Goal: Task Accomplishment & Management: Manage account settings

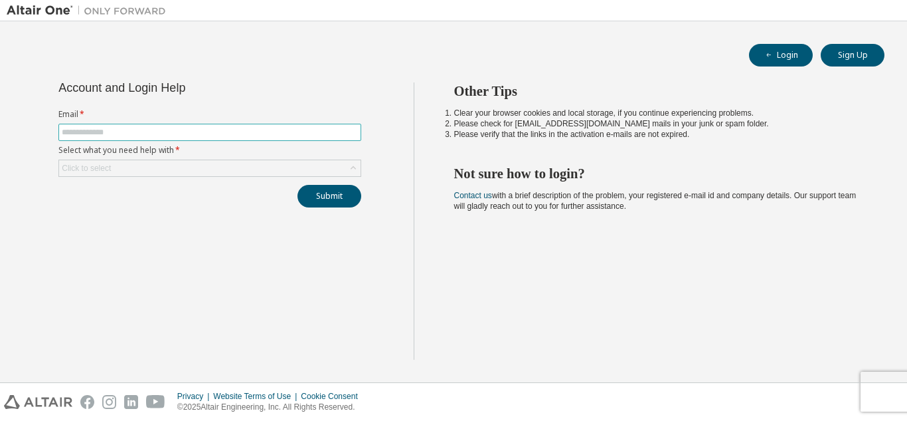
click at [155, 134] on input "text" at bounding box center [210, 132] width 296 height 11
type input "**********"
click at [151, 166] on div "Click to select" at bounding box center [210, 168] width 302 height 16
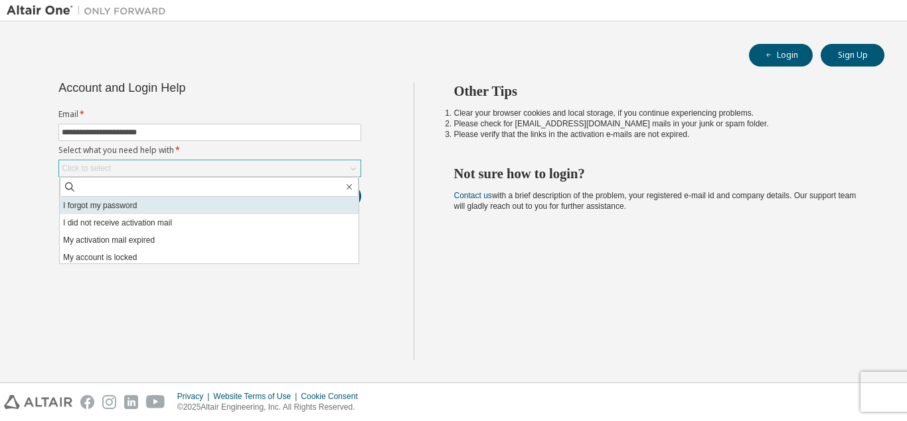
click at [153, 203] on li "I forgot my password" at bounding box center [209, 205] width 299 height 17
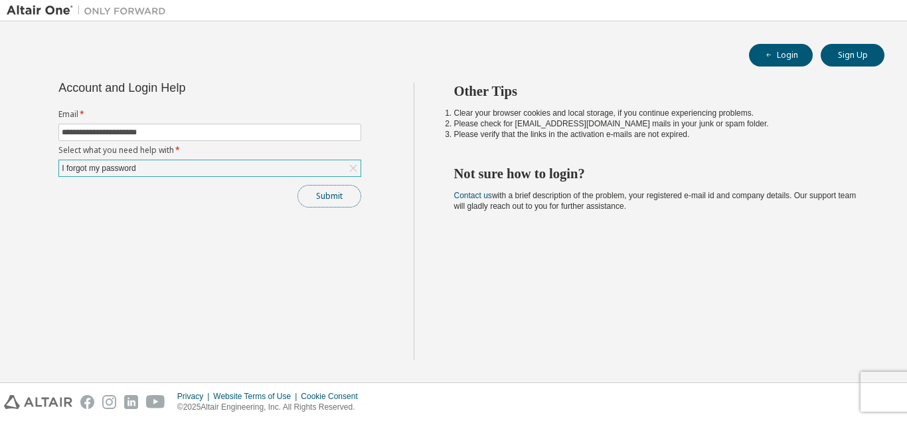
click at [322, 201] on button "Submit" at bounding box center [330, 196] width 64 height 23
click at [767, 51] on icon "button" at bounding box center [769, 55] width 8 height 8
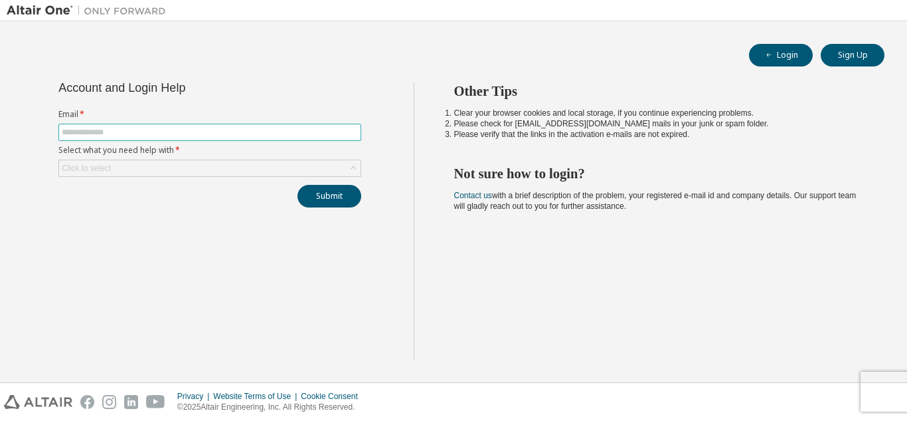
click at [236, 132] on input "text" at bounding box center [210, 132] width 296 height 11
type input "**********"
click at [163, 167] on div "Click to select" at bounding box center [210, 168] width 302 height 16
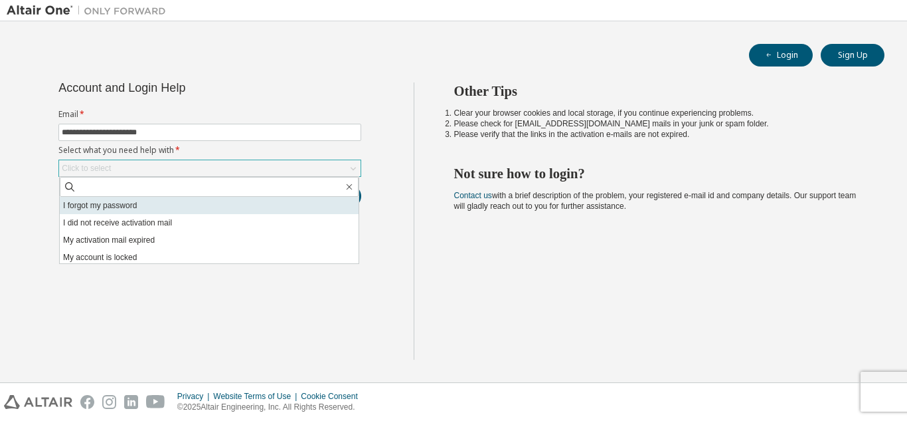
click at [155, 206] on li "I forgot my password" at bounding box center [209, 205] width 299 height 17
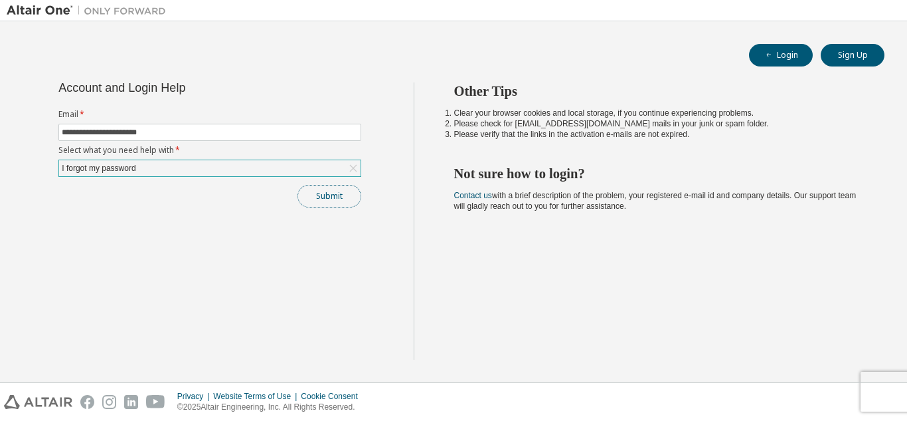
click at [310, 193] on button "Submit" at bounding box center [330, 196] width 64 height 23
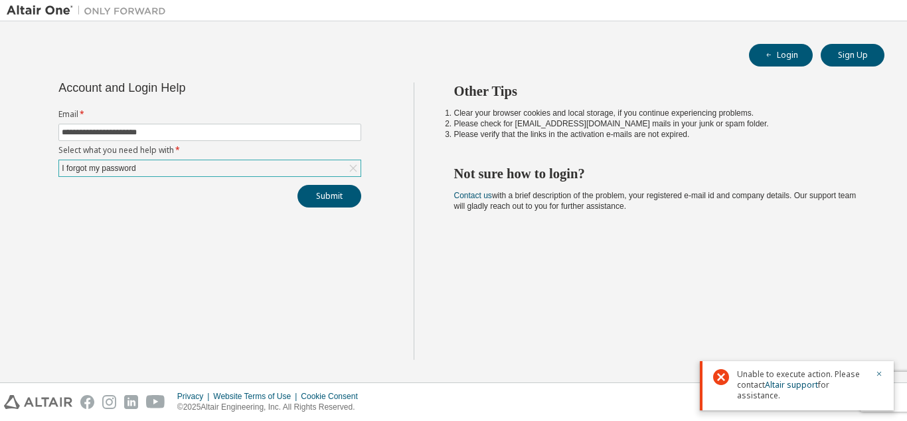
click at [223, 165] on div "I forgot my password" at bounding box center [210, 168] width 302 height 16
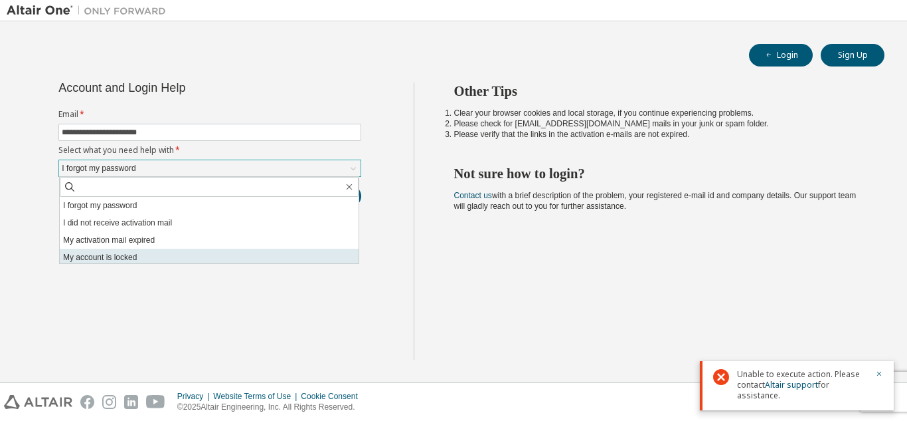
click at [209, 254] on li "My account is locked" at bounding box center [209, 256] width 299 height 17
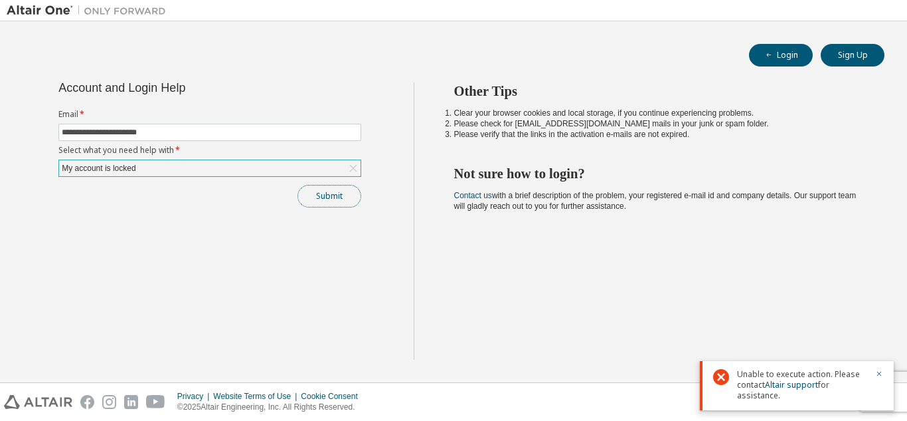
click at [314, 193] on button "Submit" at bounding box center [330, 196] width 64 height 23
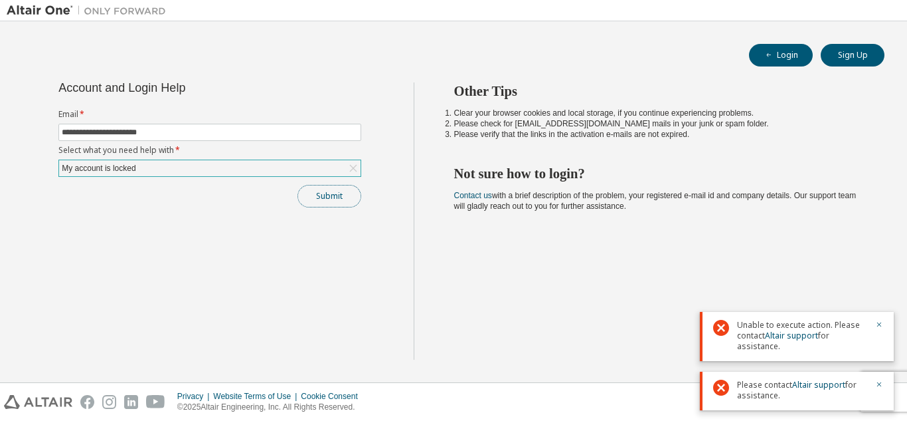
click at [314, 193] on button "Submit" at bounding box center [330, 196] width 64 height 23
